Goal: Information Seeking & Learning: Learn about a topic

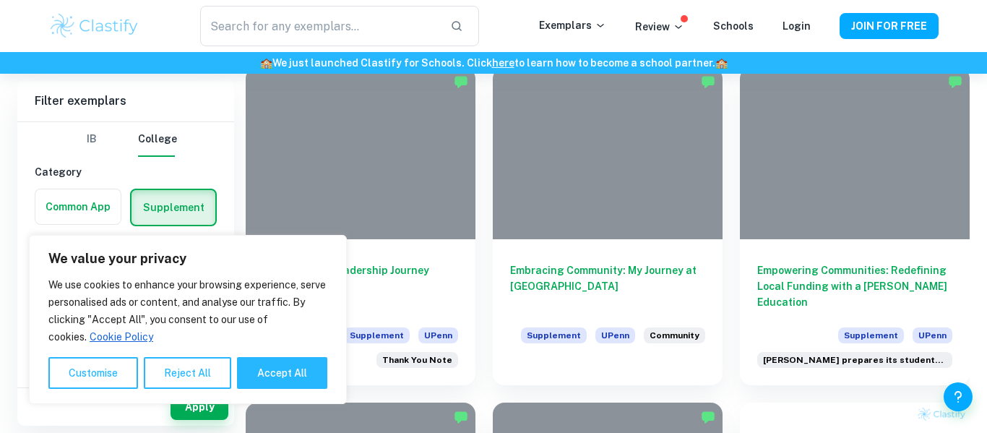
scroll to position [347, 0]
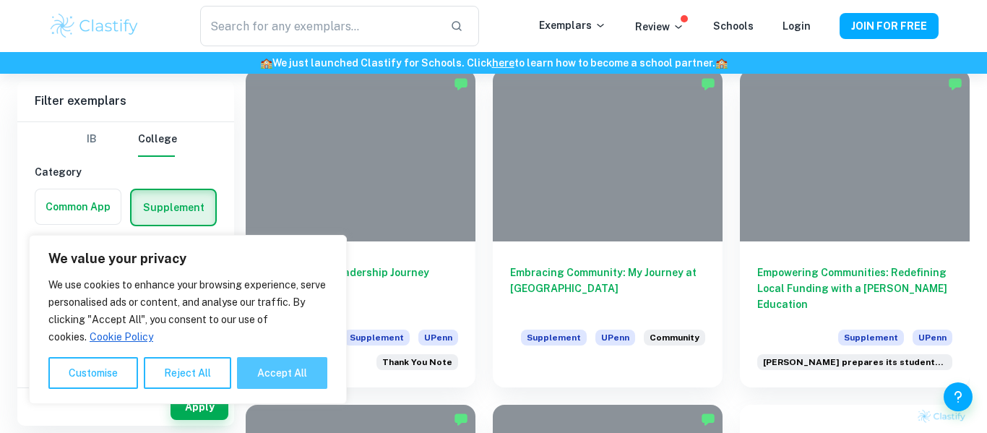
click at [292, 365] on button "Accept All" at bounding box center [282, 373] width 90 height 32
checkbox input "true"
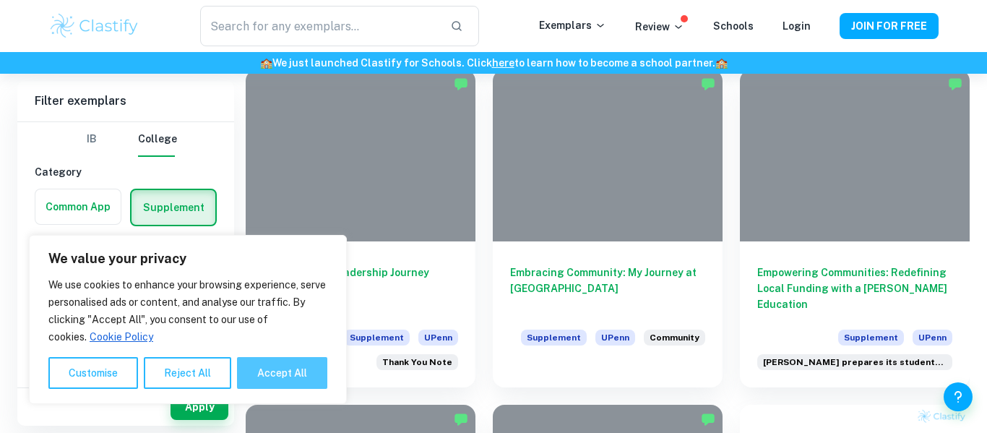
checkbox input "true"
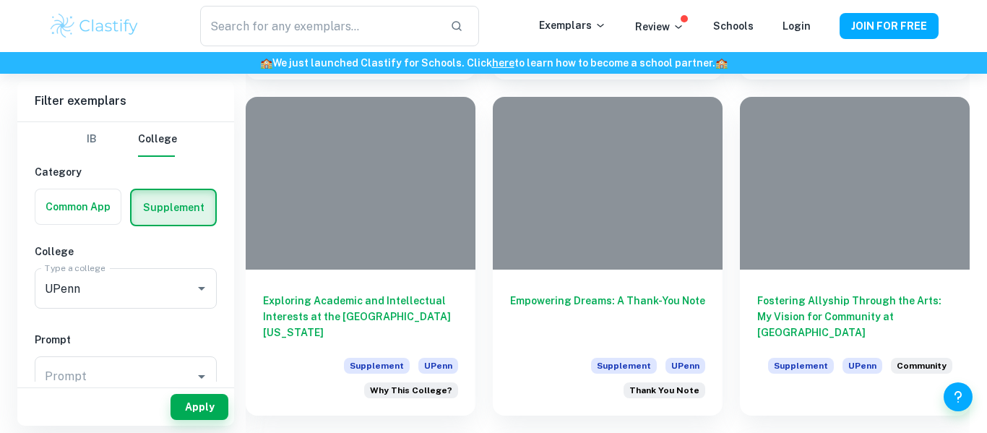
scroll to position [1652, 0]
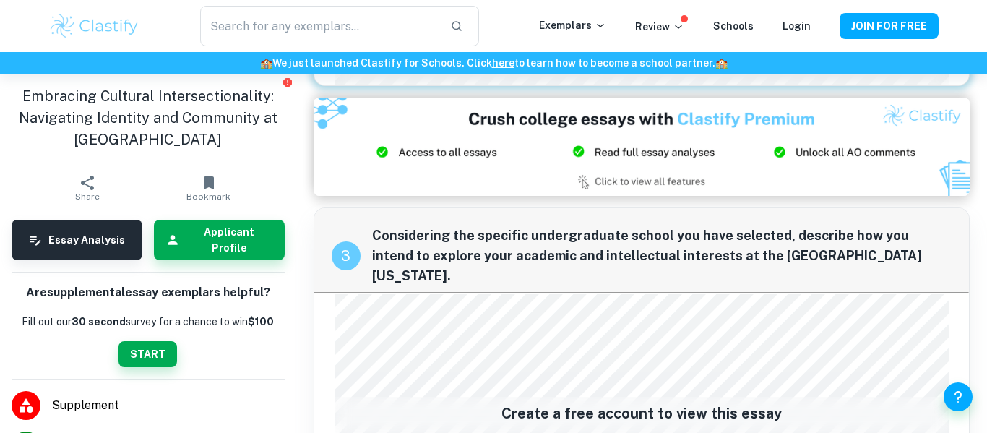
scroll to position [880, 0]
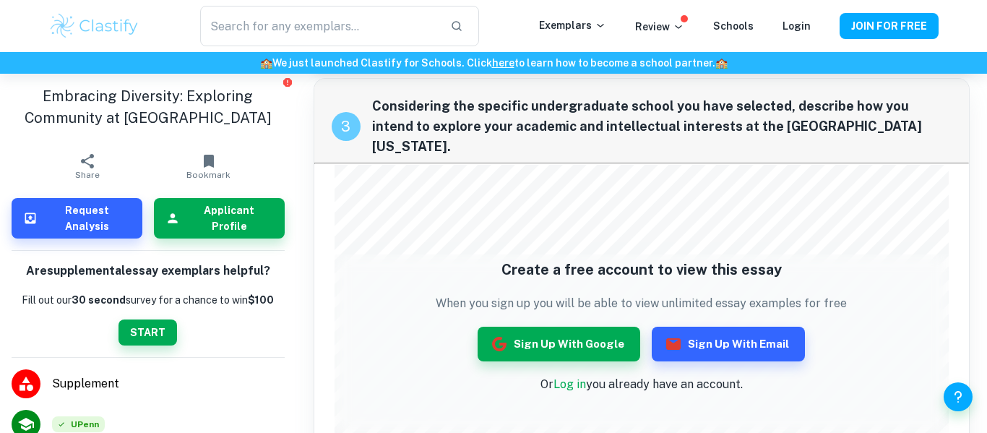
scroll to position [969, 0]
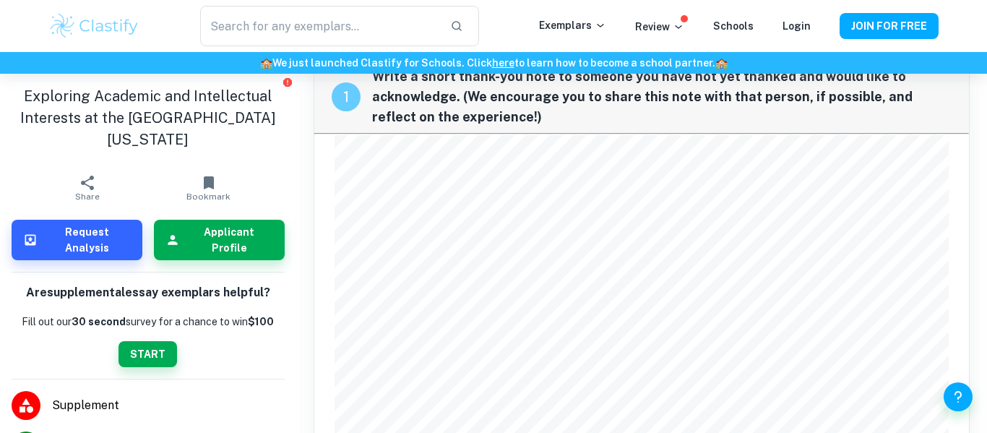
scroll to position [44, 0]
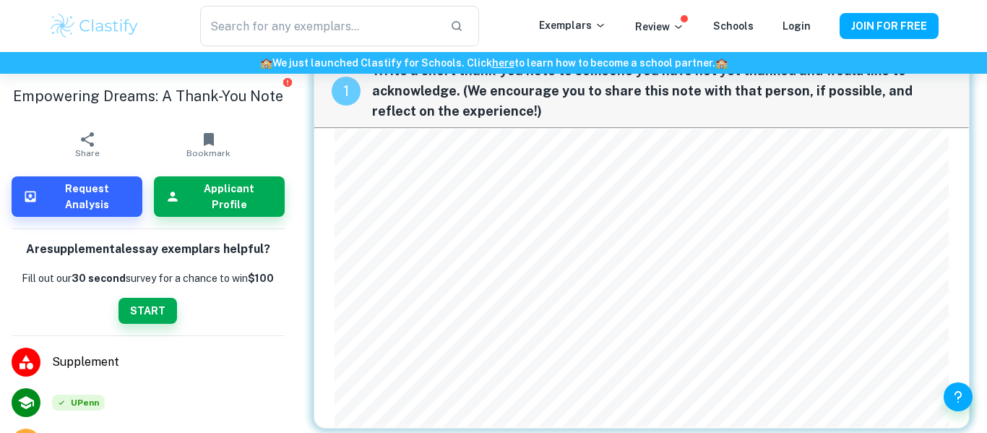
scroll to position [49, 0]
